Goal: Transaction & Acquisition: Purchase product/service

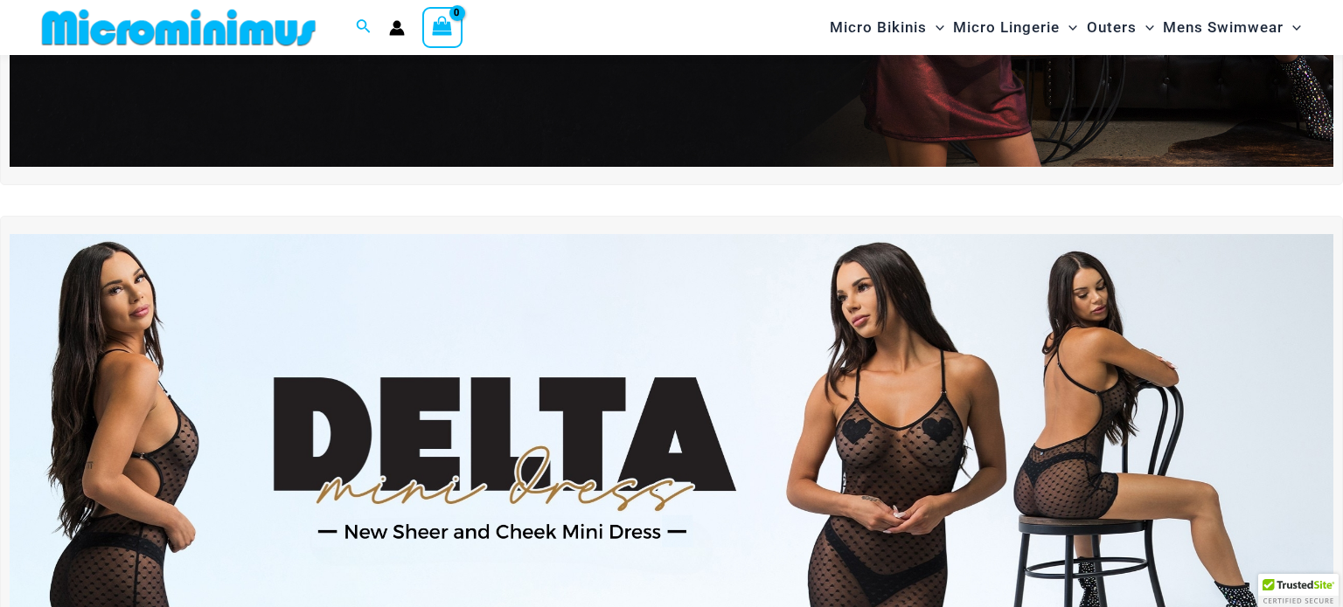
scroll to position [444, 0]
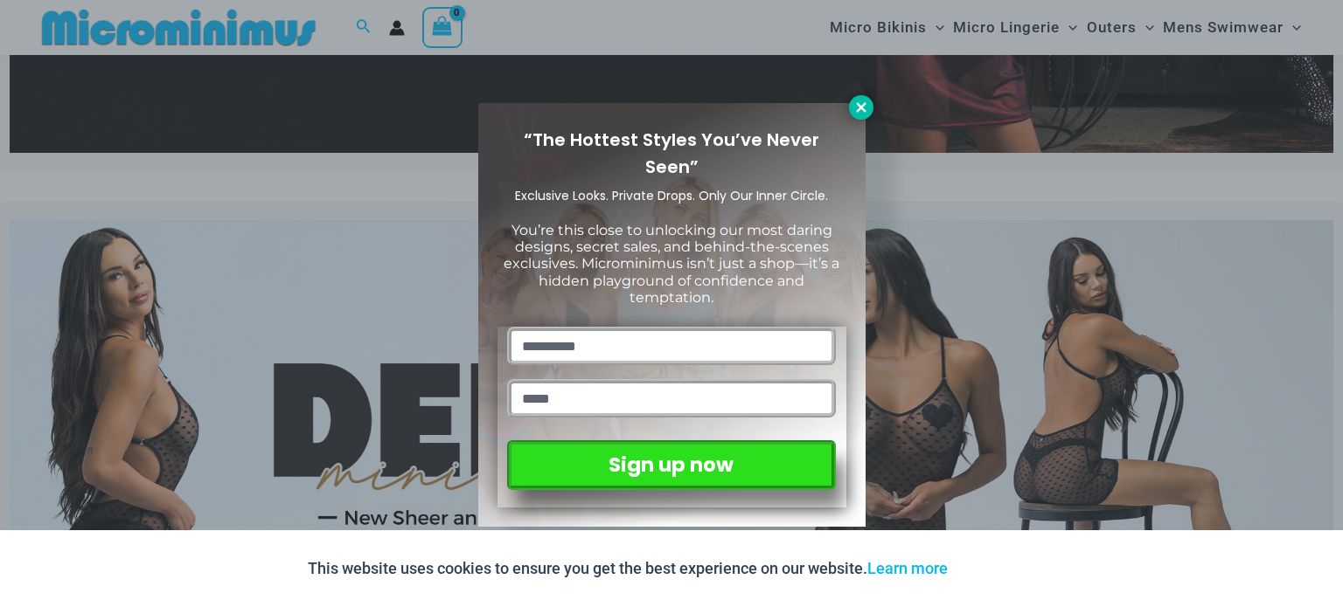
click at [865, 115] on button at bounding box center [861, 107] width 24 height 24
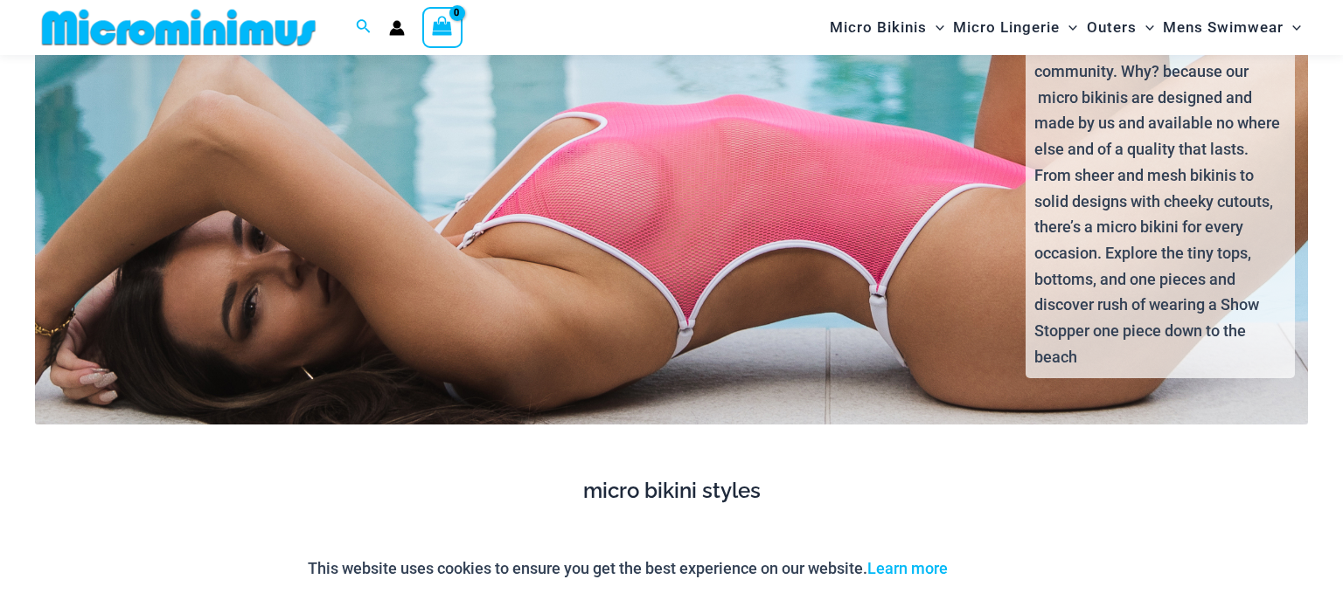
scroll to position [3705, 0]
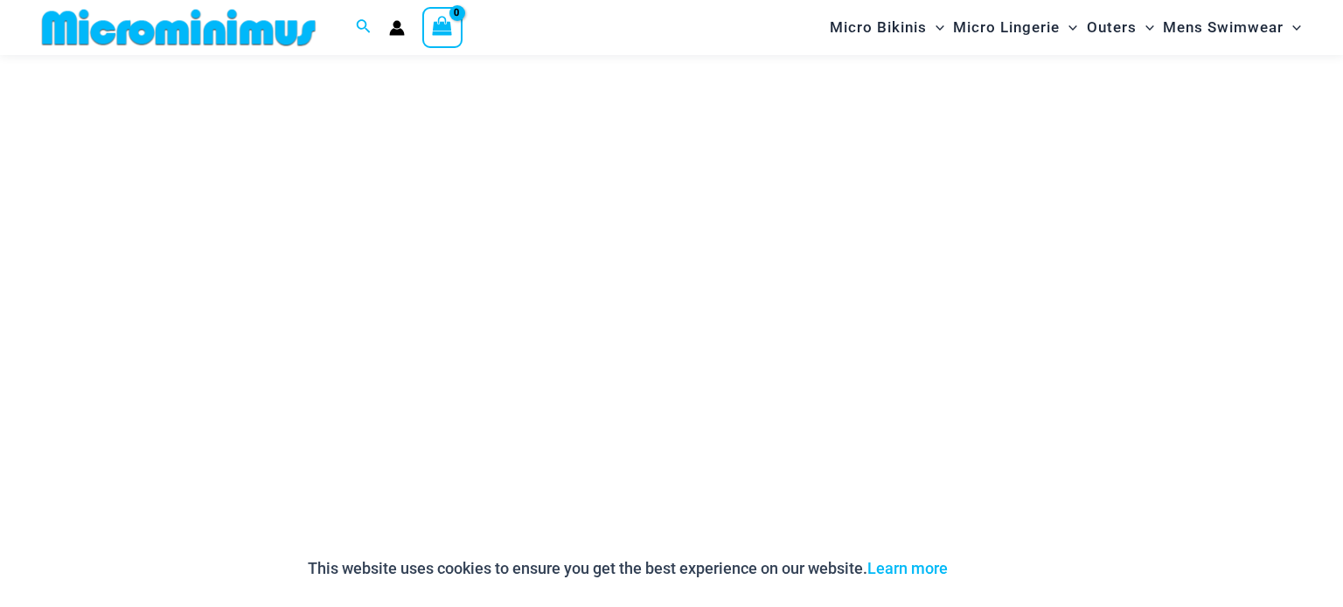
scroll to position [6989, 0]
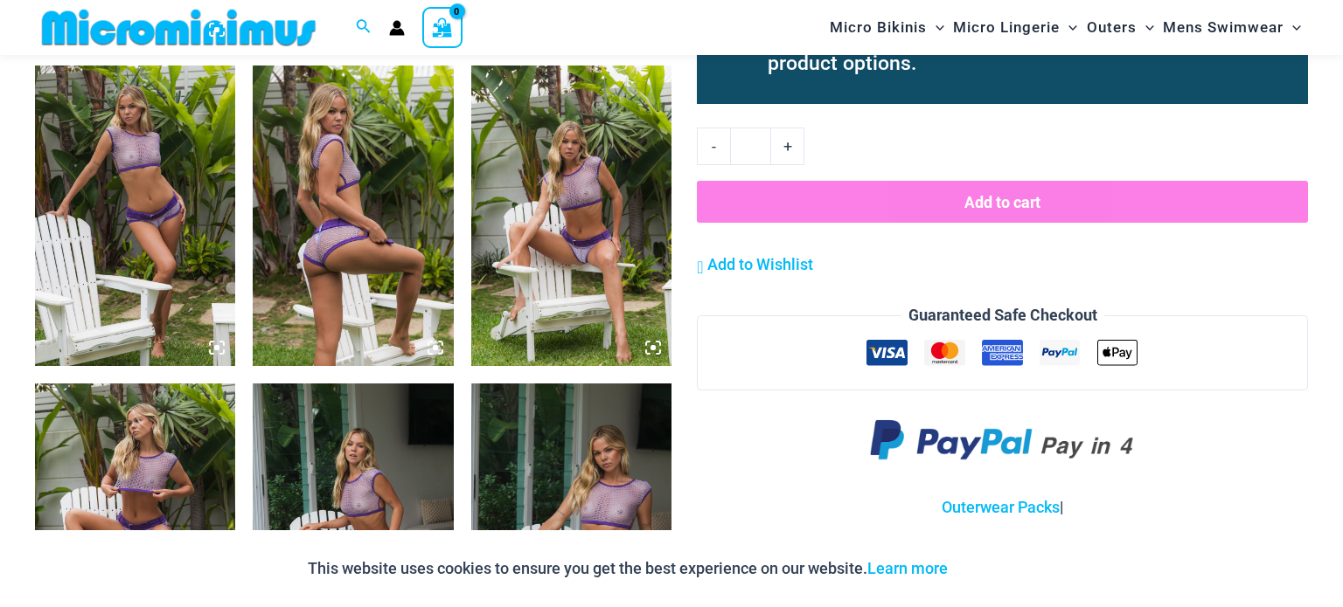
scroll to position [1416, 0]
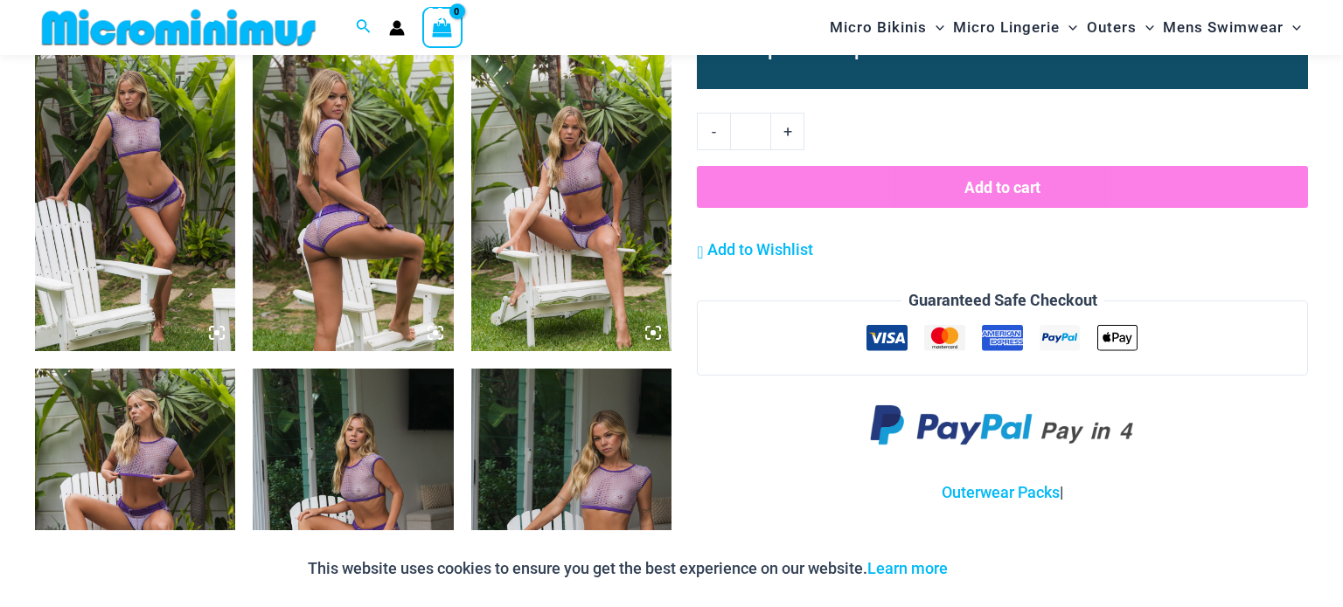
click at [580, 267] on img at bounding box center [571, 201] width 200 height 301
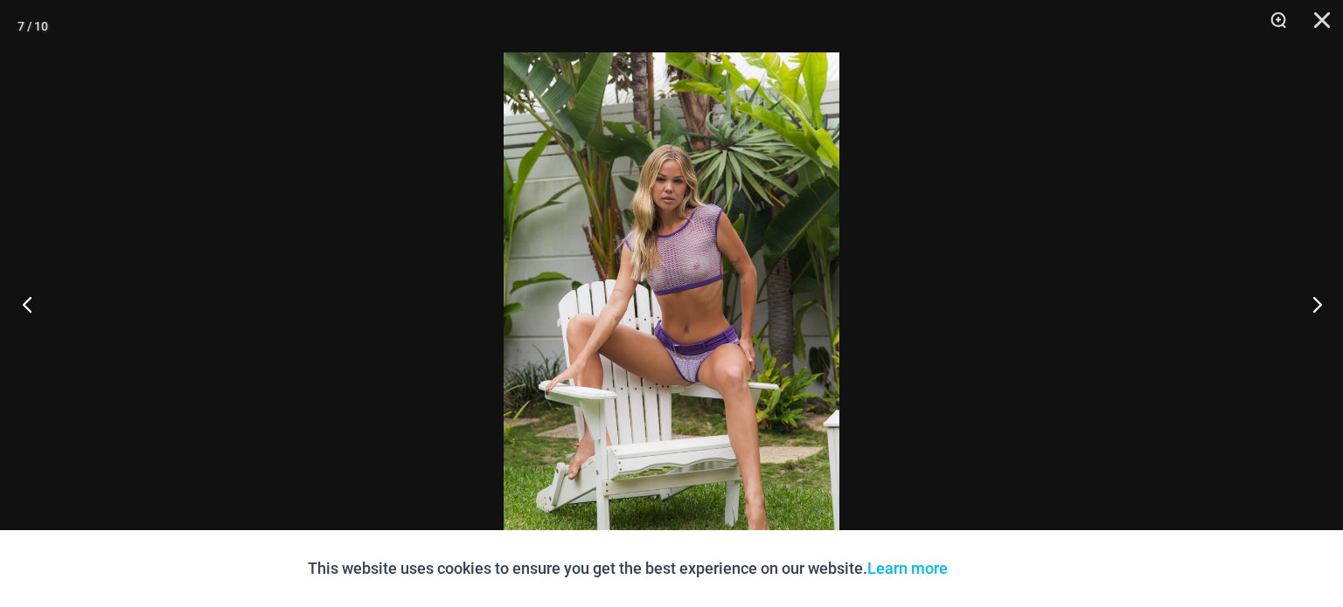
click at [25, 302] on button "Previous" at bounding box center [33, 303] width 66 height 87
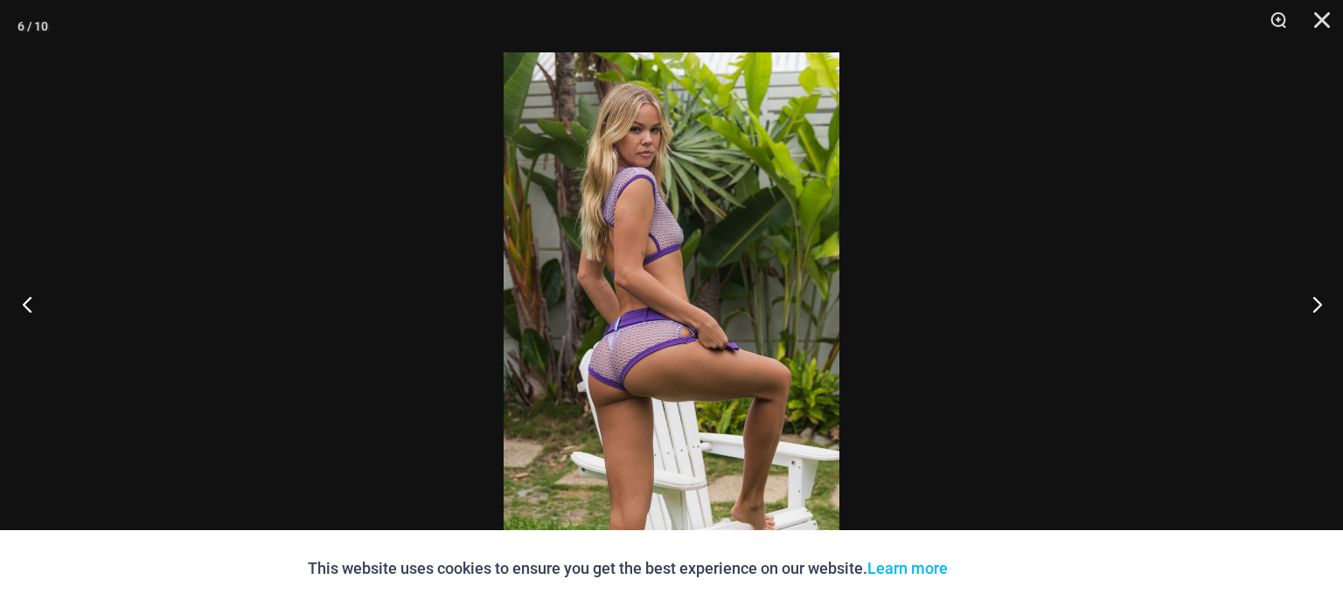
click at [27, 295] on button "Previous" at bounding box center [33, 303] width 66 height 87
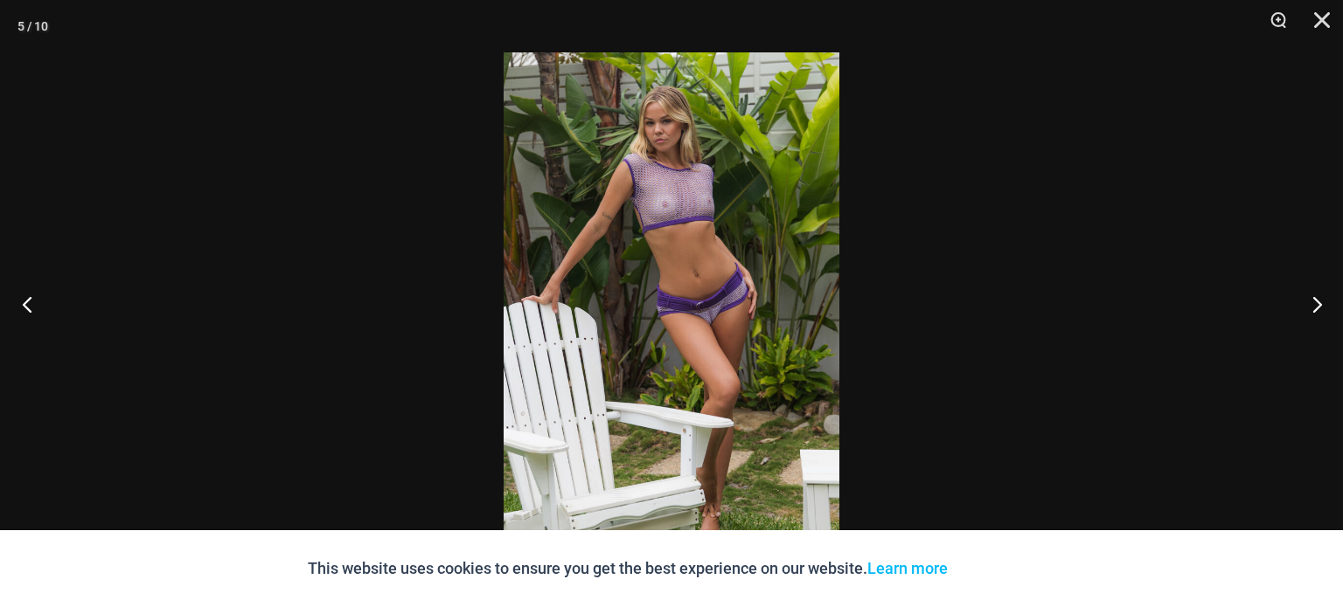
click at [29, 292] on button "Previous" at bounding box center [33, 303] width 66 height 87
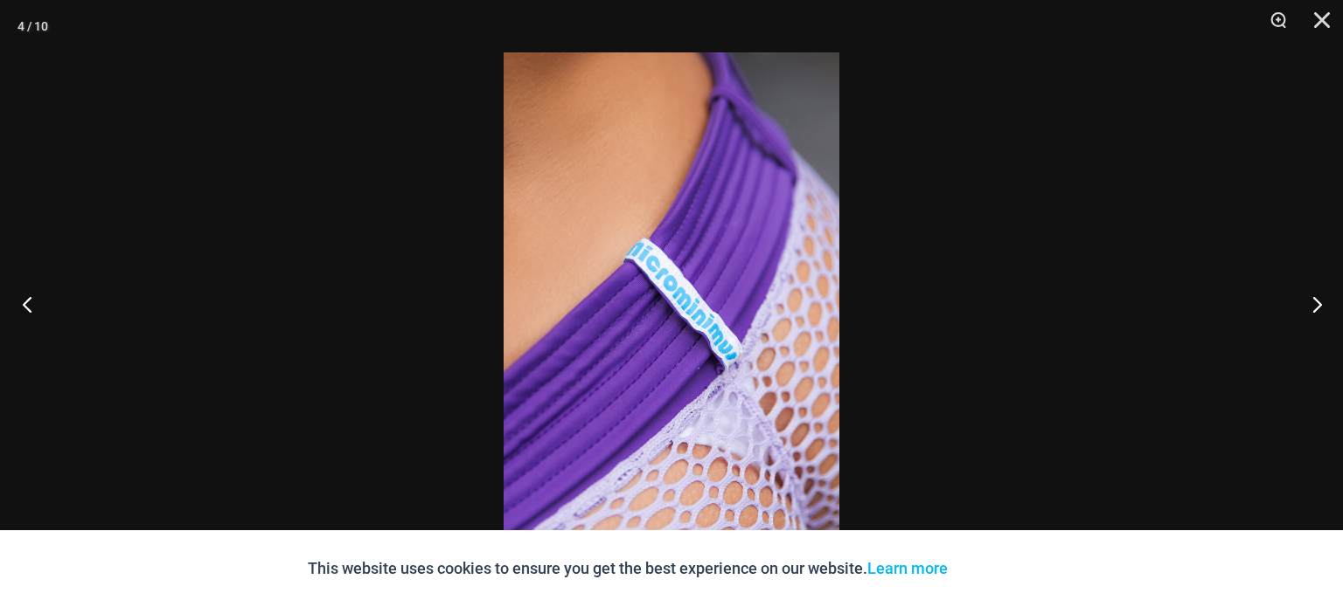
click at [29, 289] on button "Previous" at bounding box center [33, 303] width 66 height 87
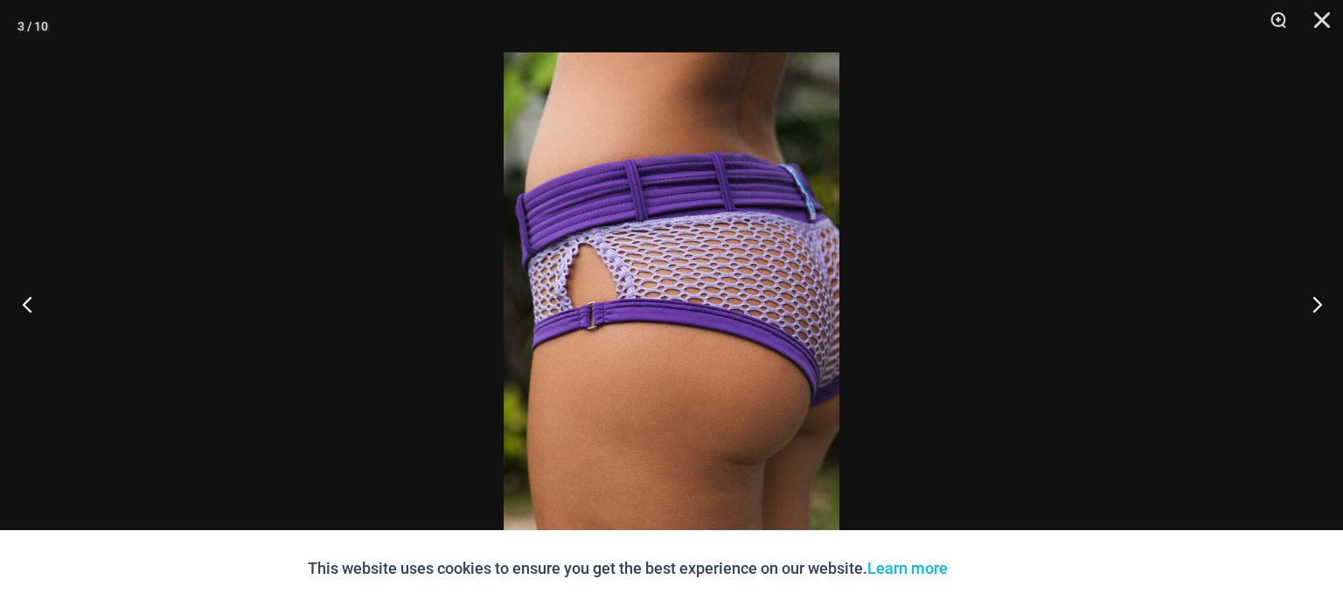
click at [31, 288] on button "Previous" at bounding box center [33, 303] width 66 height 87
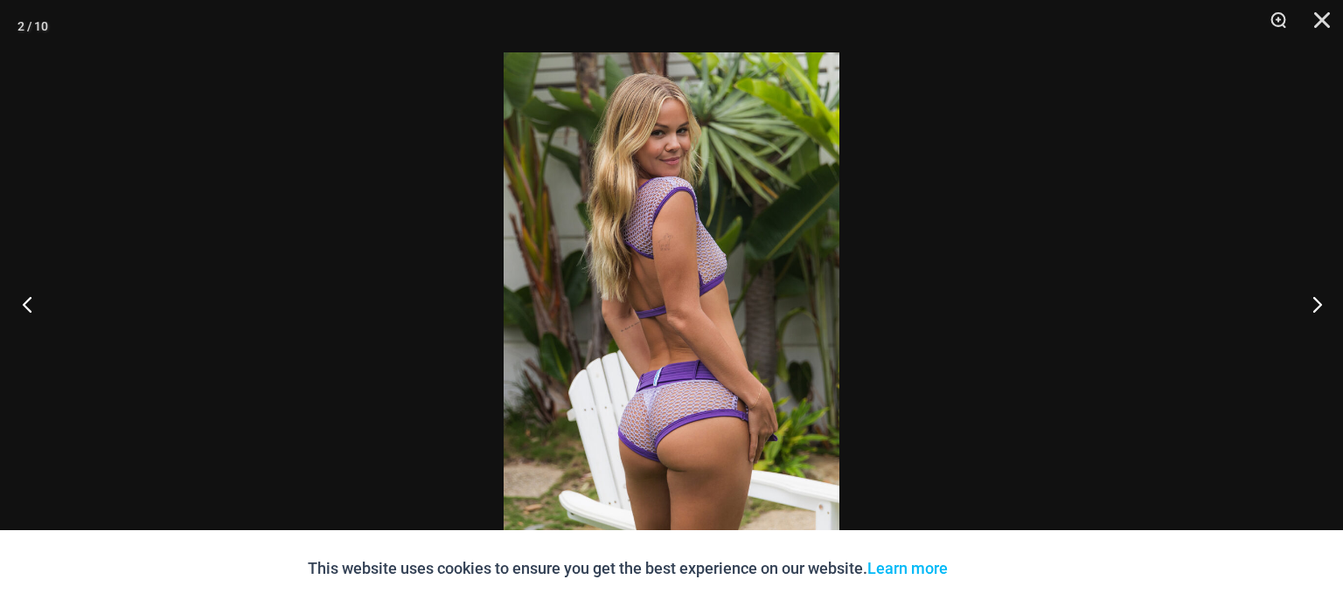
click at [32, 287] on button "Previous" at bounding box center [33, 303] width 66 height 87
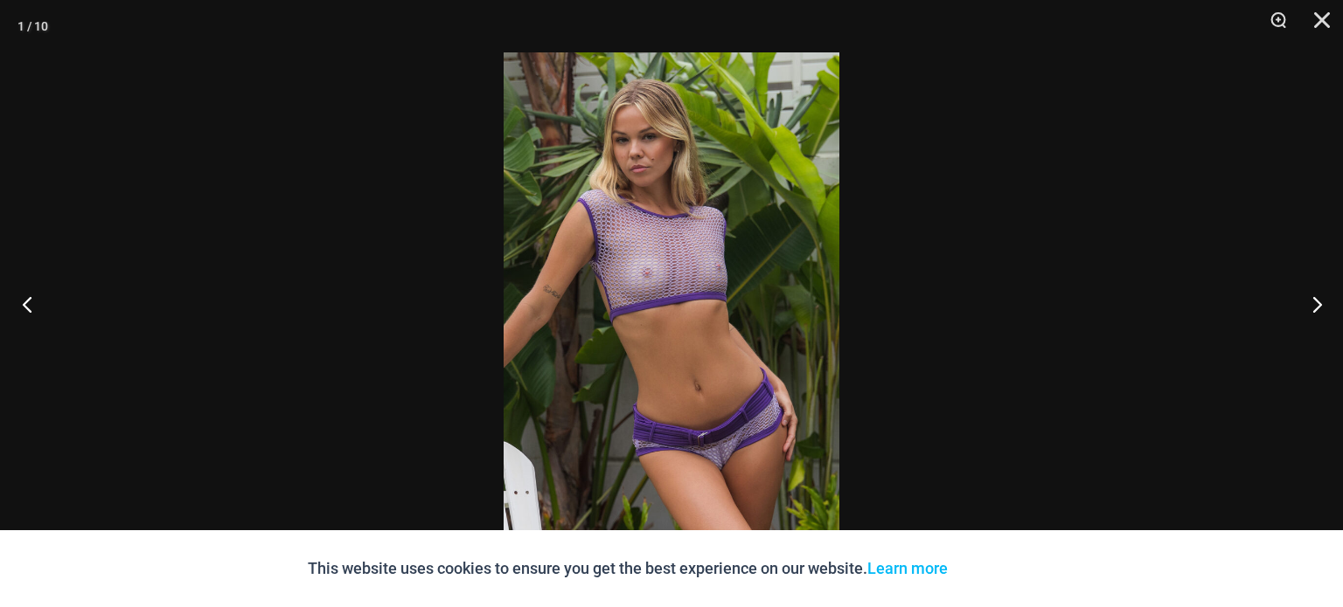
click at [33, 285] on button "Previous" at bounding box center [33, 303] width 66 height 87
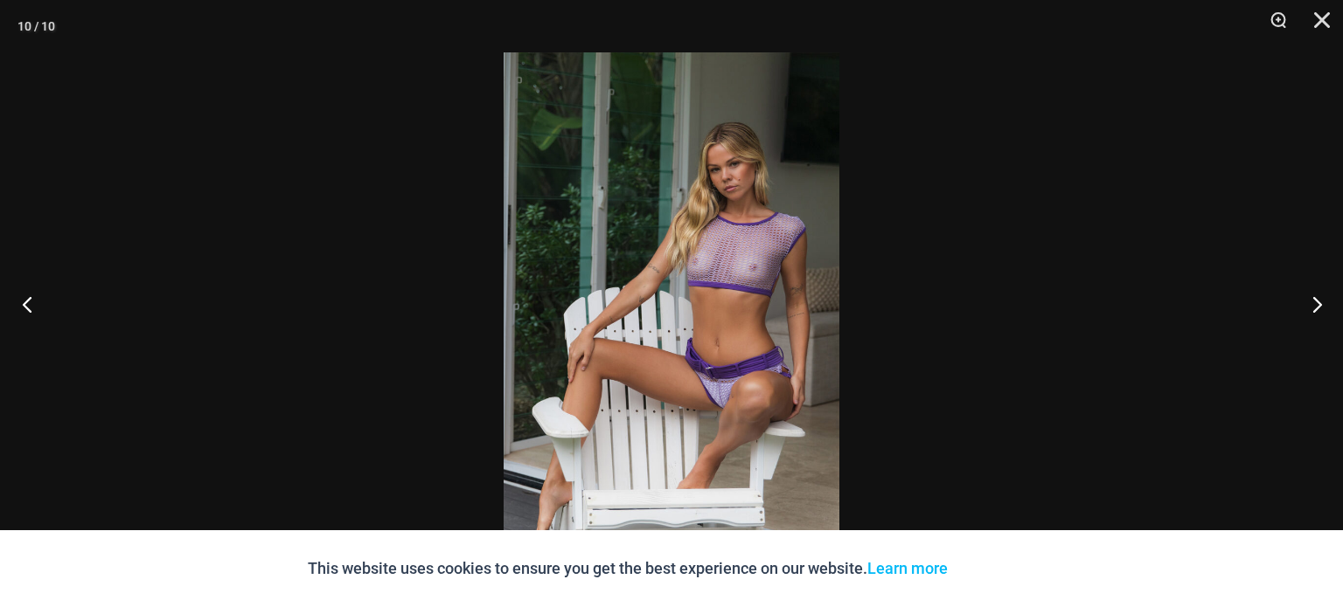
click at [33, 285] on button "Previous" at bounding box center [33, 303] width 66 height 87
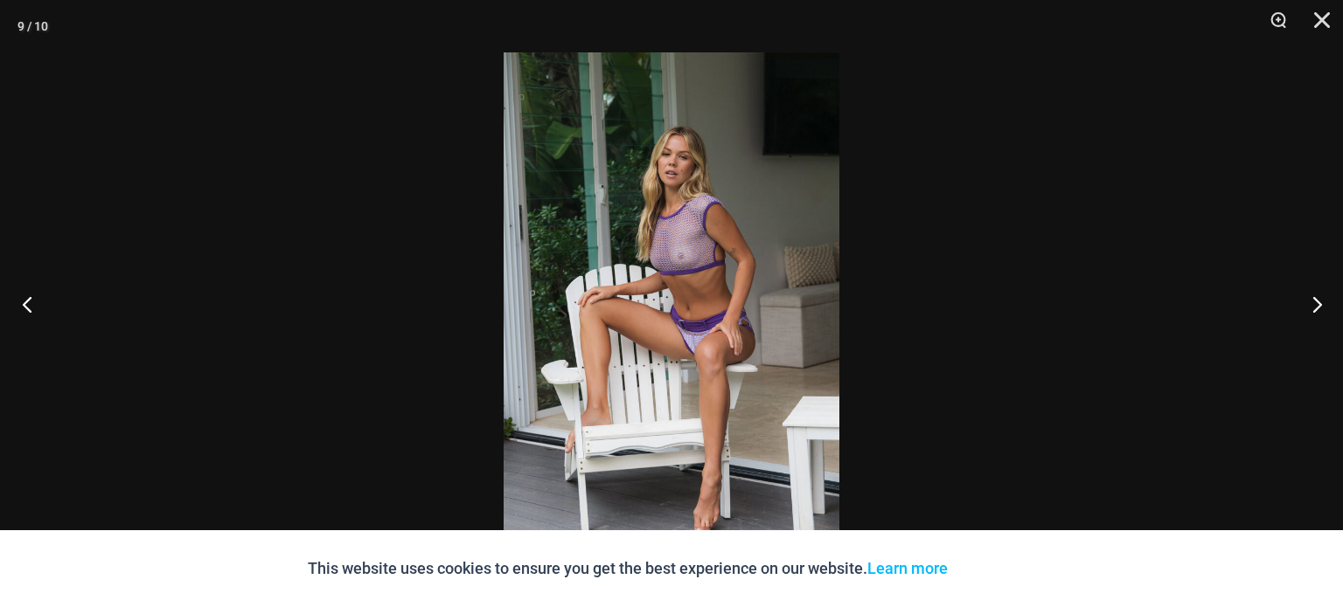
click at [33, 285] on button "Previous" at bounding box center [33, 303] width 66 height 87
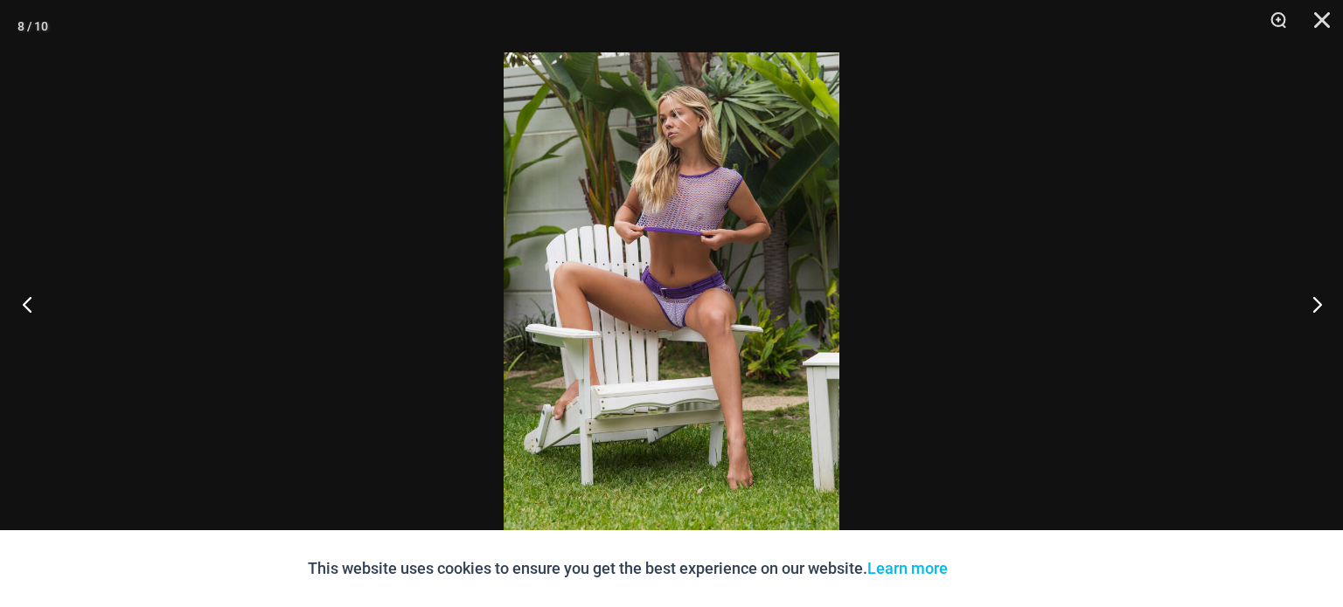
click at [33, 283] on button "Previous" at bounding box center [33, 303] width 66 height 87
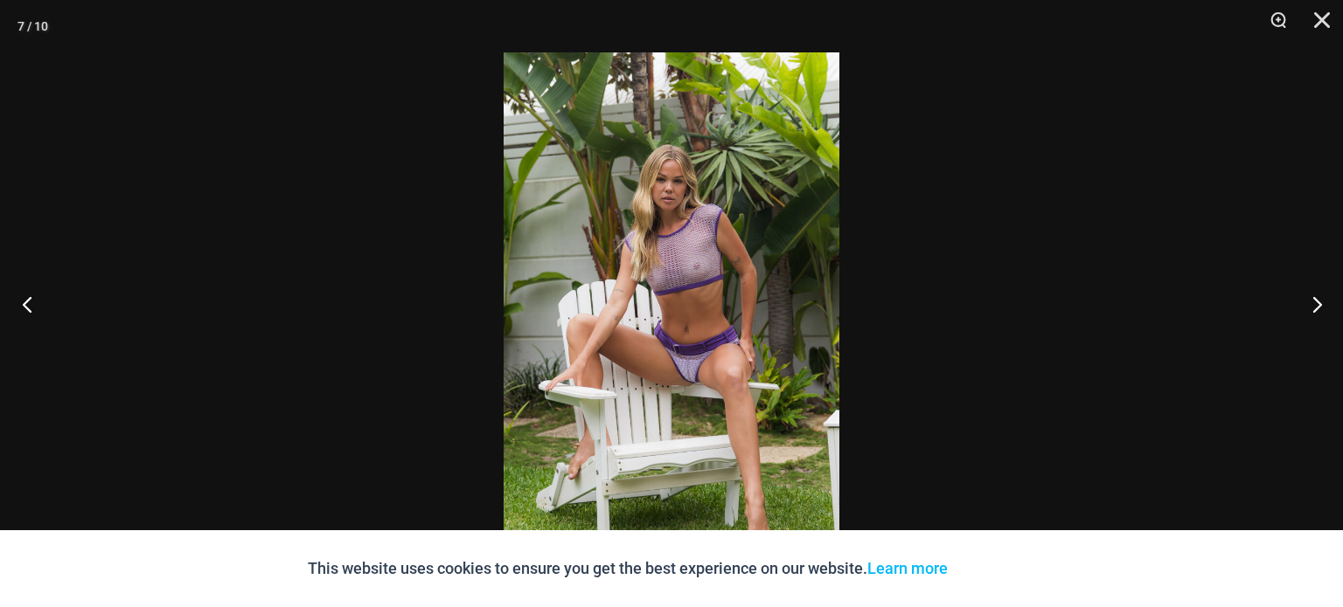
click at [34, 282] on button "Previous" at bounding box center [33, 303] width 66 height 87
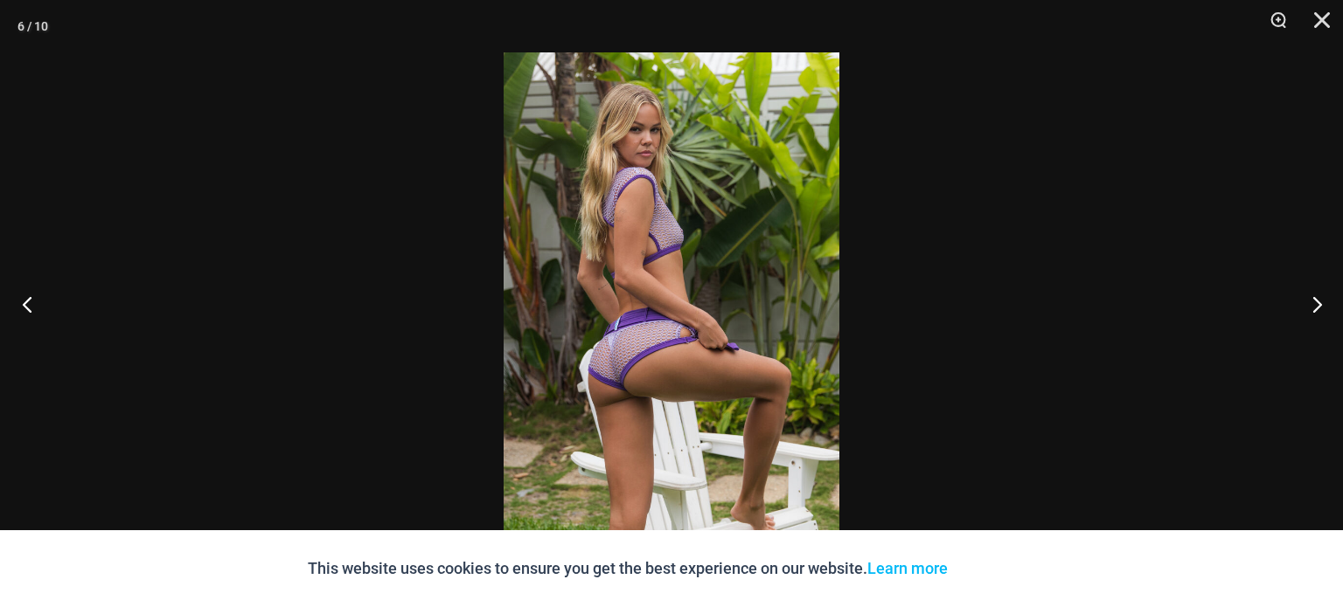
click at [34, 282] on button "Previous" at bounding box center [33, 303] width 66 height 87
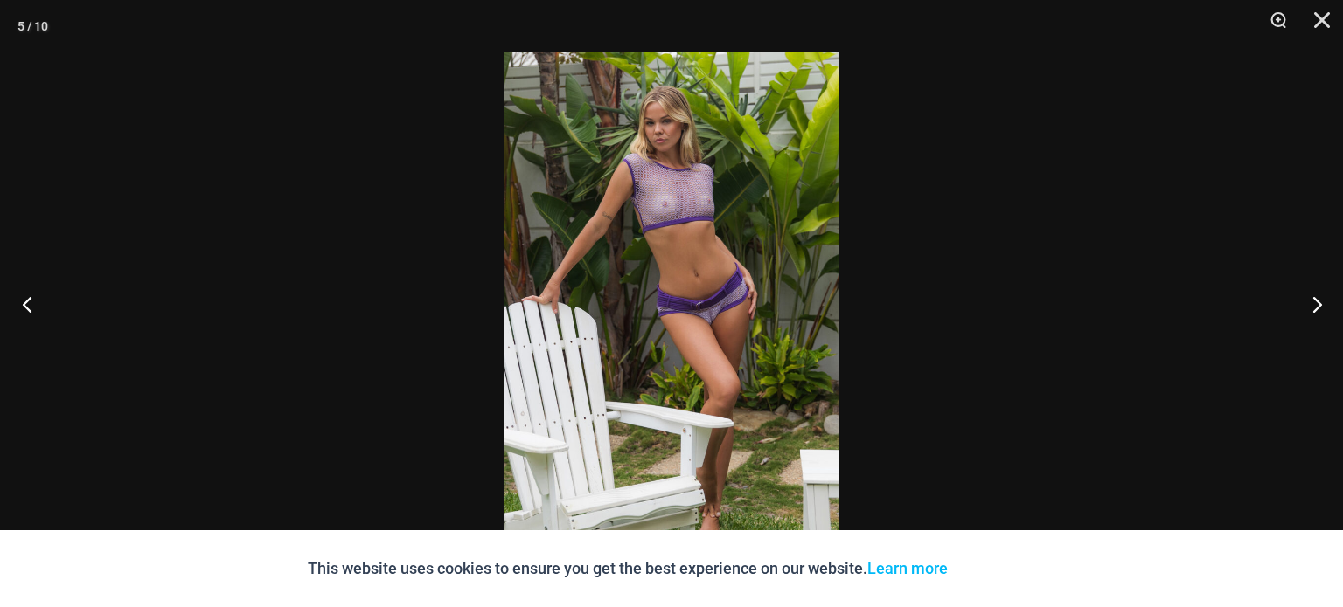
click at [34, 281] on button "Previous" at bounding box center [33, 303] width 66 height 87
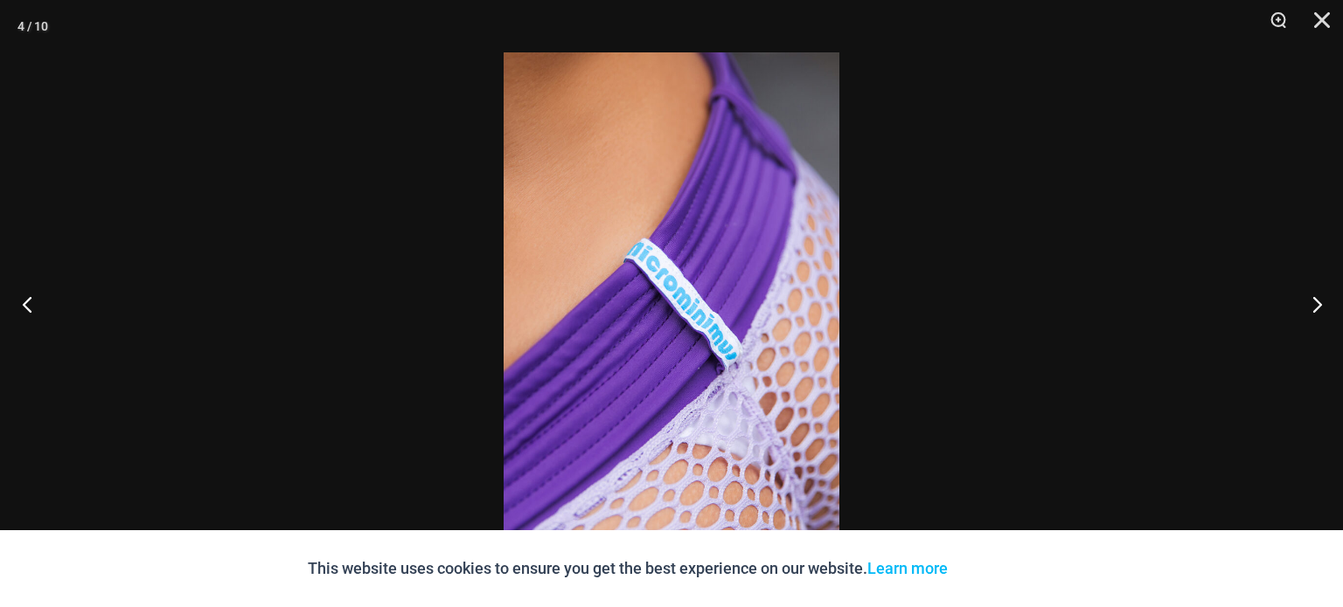
click at [35, 281] on button "Previous" at bounding box center [33, 303] width 66 height 87
